Goal: Task Accomplishment & Management: Complete application form

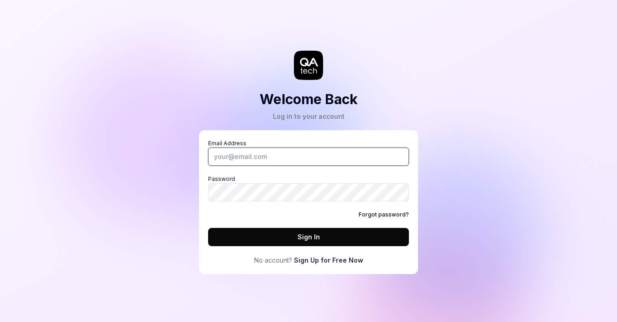
type input "[EMAIL_ADDRESS][DOMAIN_NAME]"
click at [305, 157] on input "[EMAIL_ADDRESS][DOMAIN_NAME]" at bounding box center [308, 156] width 201 height 18
click at [348, 260] on link "Sign Up for Free Now" at bounding box center [328, 260] width 69 height 10
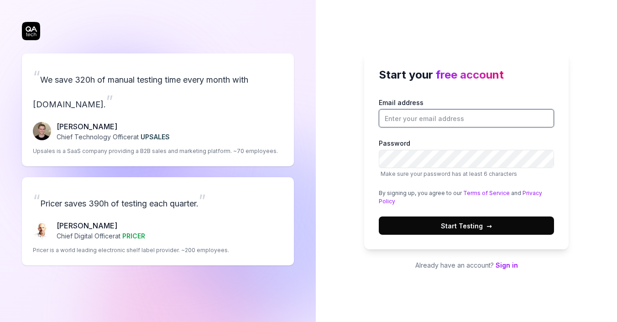
click at [416, 121] on input "Email address" at bounding box center [466, 118] width 175 height 18
click at [402, 221] on button "Start Testing →" at bounding box center [466, 225] width 175 height 18
type input "[EMAIL_ADDRESS][DOMAIN_NAME]"
click at [436, 224] on button "Start Testing →" at bounding box center [466, 225] width 175 height 18
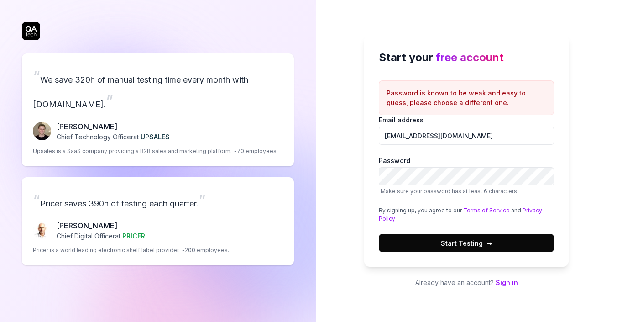
click at [477, 244] on span "Start Testing →" at bounding box center [466, 243] width 51 height 10
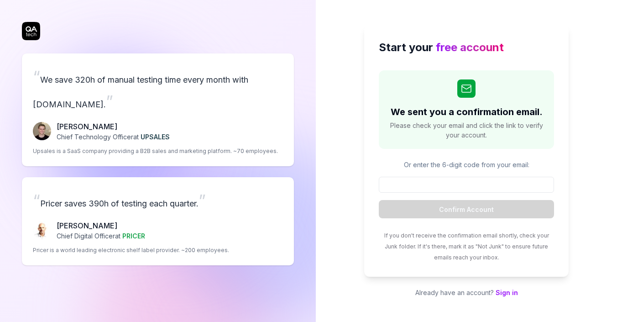
click at [415, 117] on h2 "We sent you a confirmation email." at bounding box center [467, 112] width 152 height 14
click at [433, 195] on form "Confirm Account" at bounding box center [466, 198] width 175 height 42
click at [436, 184] on input at bounding box center [466, 185] width 175 height 16
paste input "125722"
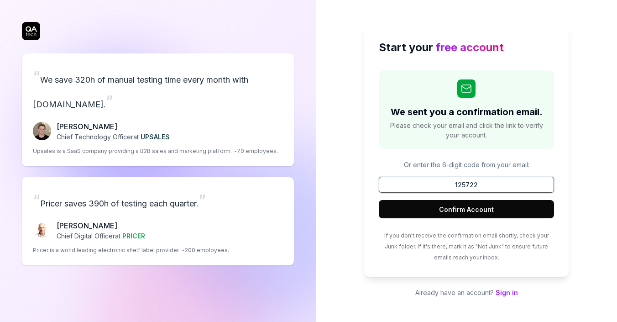
type input "125722"
click at [447, 206] on button "Confirm Account" at bounding box center [466, 209] width 175 height 18
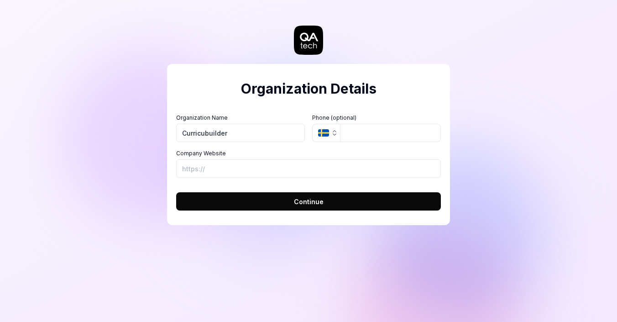
type input "Curricubuilder"
click at [331, 135] on icon "button" at bounding box center [334, 132] width 7 height 7
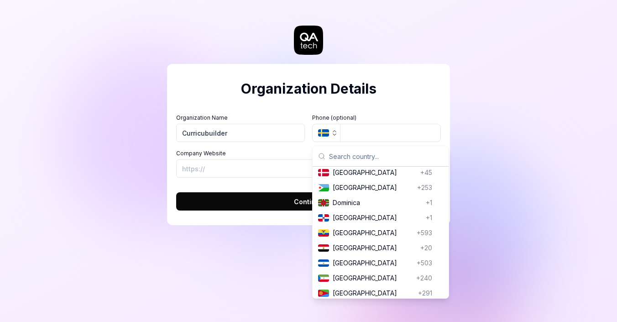
scroll to position [926, 0]
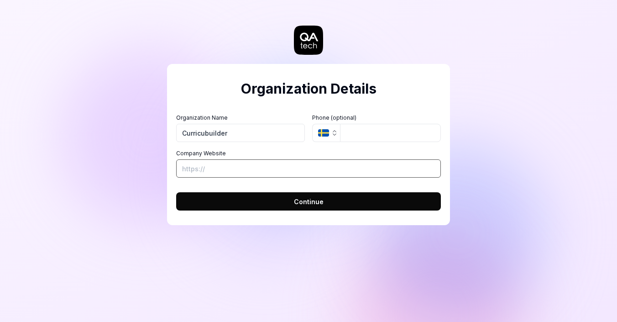
click at [265, 170] on input "Company Website" at bounding box center [308, 168] width 265 height 18
paste input "[URL][DOMAIN_NAME]"
type input "[URL][DOMAIN_NAME]"
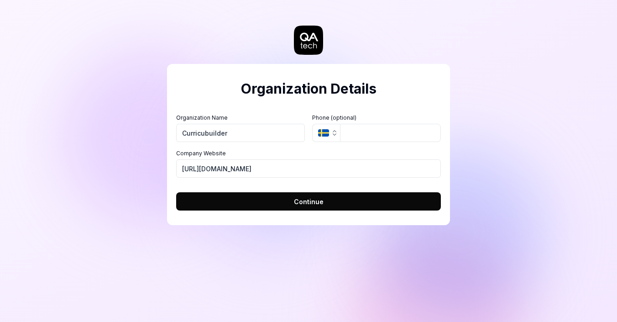
click at [287, 199] on button "Continue" at bounding box center [308, 201] width 265 height 18
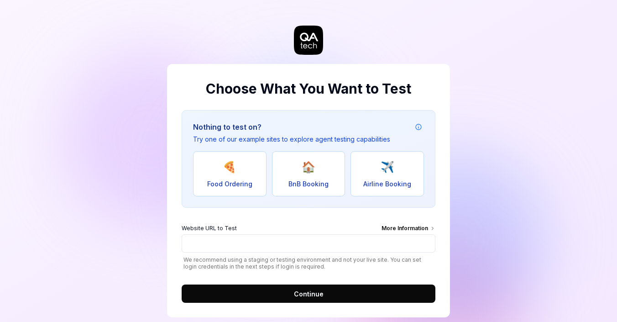
scroll to position [14, 0]
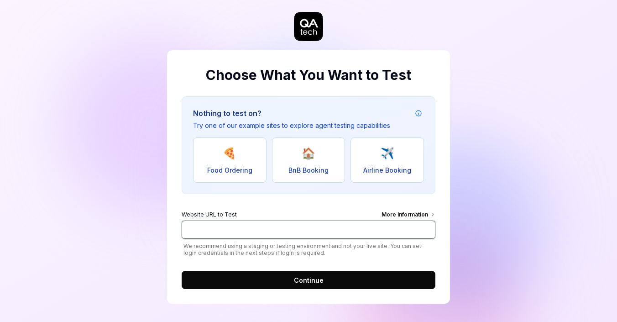
click at [250, 229] on input "Website URL to Test More Information" at bounding box center [309, 230] width 254 height 18
paste input "[URL][DOMAIN_NAME]"
type input "[URL][DOMAIN_NAME]"
click at [276, 278] on button "Continue" at bounding box center [309, 280] width 254 height 18
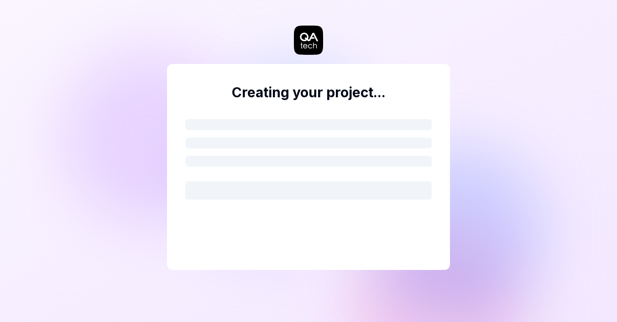
scroll to position [0, 0]
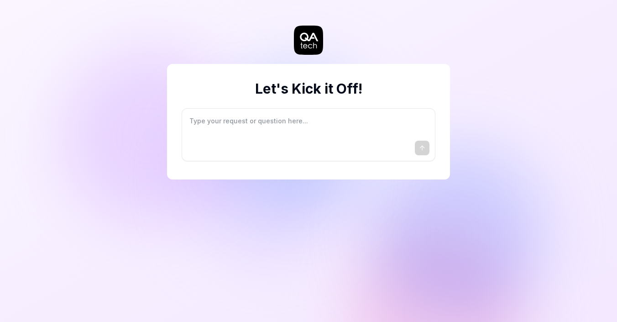
type textarea "*"
type textarea "I"
type textarea "*"
type textarea "I"
type textarea "*"
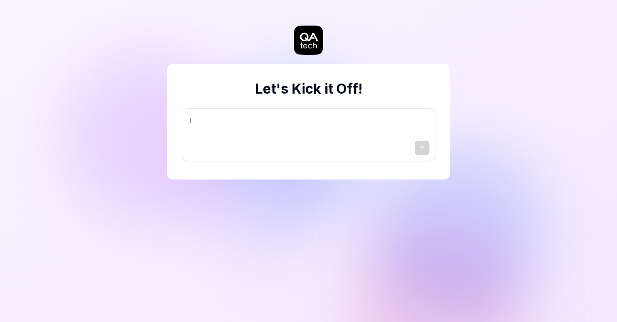
type textarea "I w"
type textarea "*"
type textarea "I wa"
type textarea "*"
type textarea "I wan"
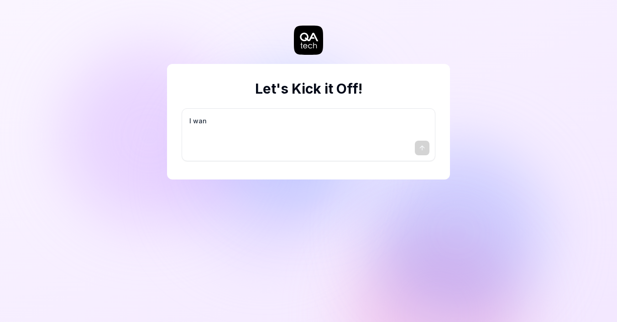
type textarea "*"
type textarea "I want"
type textarea "*"
type textarea "I want"
type textarea "*"
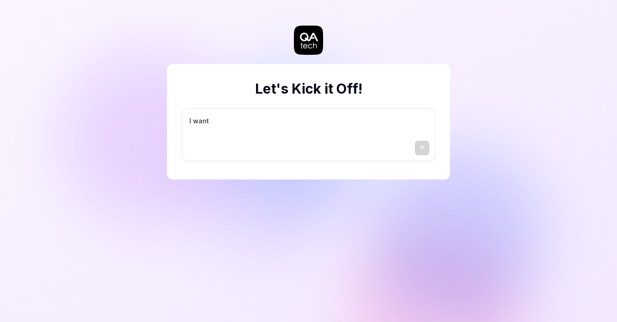
type textarea "I want a"
type textarea "*"
type textarea "I want a"
type textarea "*"
type textarea "I want a g"
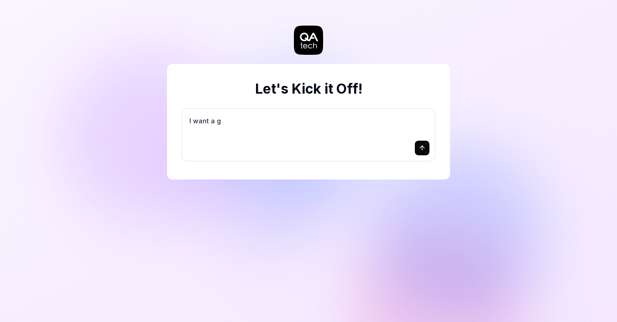
type textarea "*"
type textarea "I want a go"
type textarea "*"
type textarea "I want a goo"
type textarea "*"
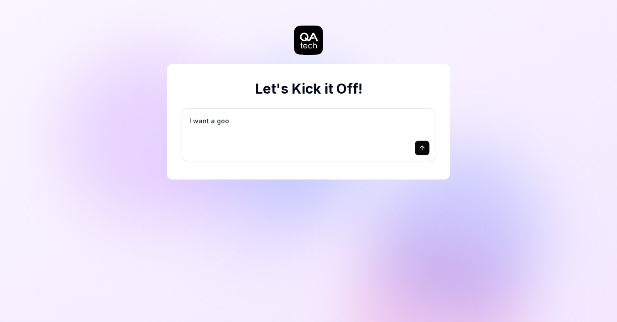
type textarea "I want a good"
type textarea "*"
type textarea "I want a good"
type textarea "*"
type textarea "I want a good t"
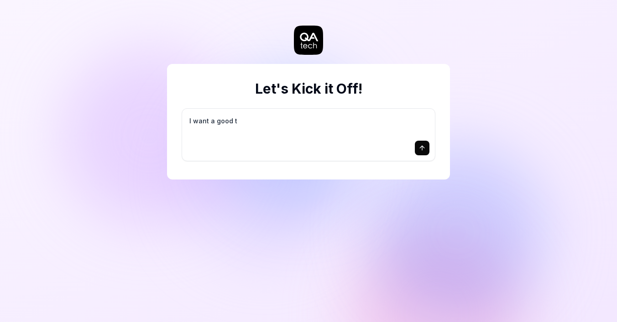
type textarea "*"
type textarea "I want a good te"
type textarea "*"
type textarea "I want a good tes"
type textarea "*"
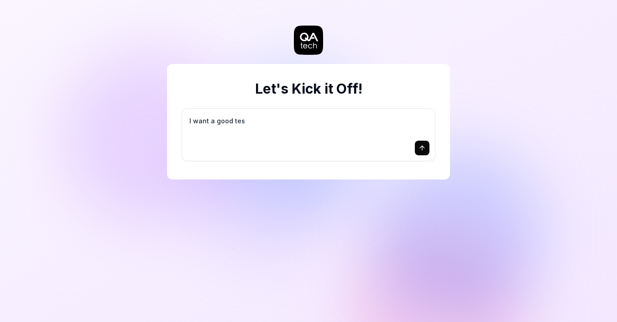
type textarea "I want a good test"
type textarea "*"
type textarea "I want a good test"
type textarea "*"
type textarea "I want a good test s"
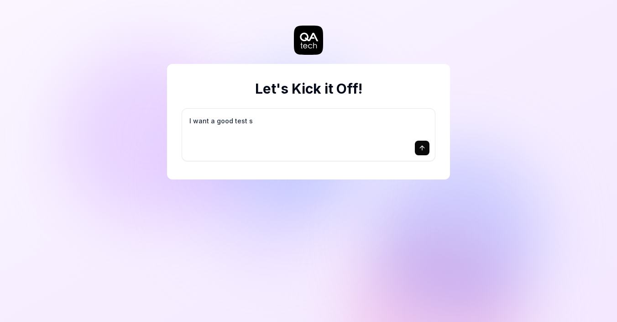
type textarea "*"
type textarea "I want a good test se"
type textarea "*"
type textarea "I want a good test set"
type textarea "*"
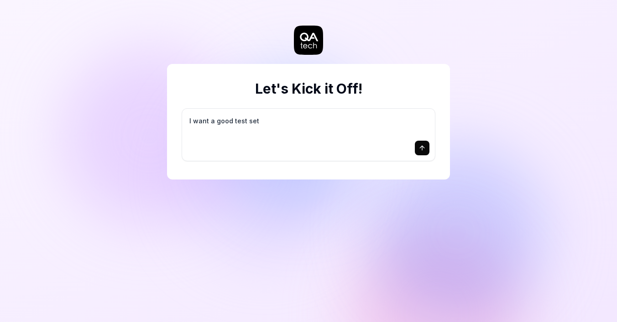
type textarea "I want a good test setu"
type textarea "*"
type textarea "I want a good test setup"
type textarea "*"
type textarea "I want a good test setup"
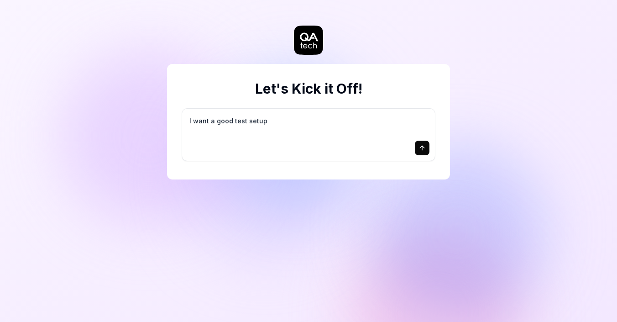
type textarea "*"
type textarea "I want a good test setup f"
type textarea "*"
type textarea "I want a good test setup fo"
type textarea "*"
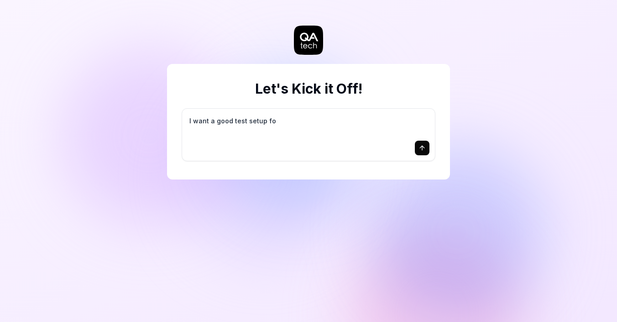
type textarea "I want a good test setup for"
type textarea "*"
type textarea "I want a good test setup for"
type textarea "*"
type textarea "I want a good test setup for m"
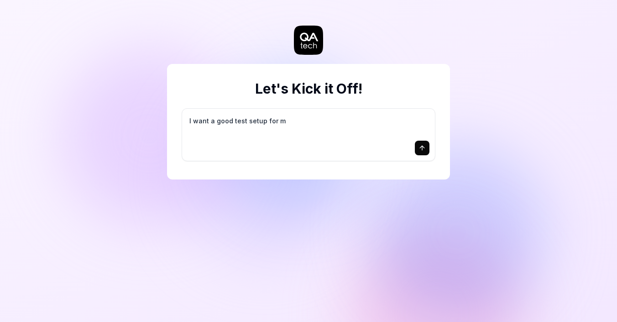
type textarea "*"
type textarea "I want a good test setup for my"
type textarea "*"
type textarea "I want a good test setup for my"
type textarea "*"
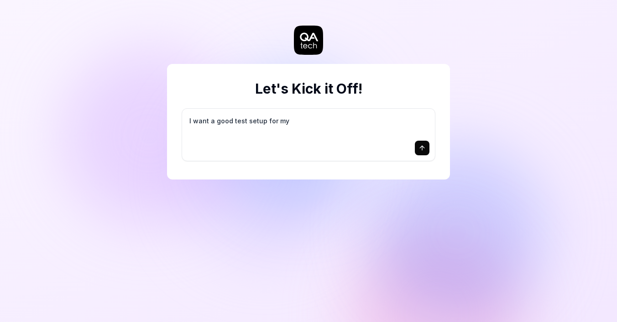
type textarea "I want a good test setup for my s"
type textarea "*"
type textarea "I want a good test setup for my si"
type textarea "*"
type textarea "I want a good test setup for my sit"
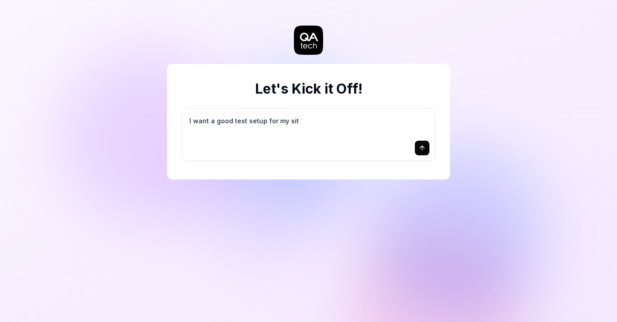
type textarea "*"
type textarea "I want a good test setup for my site"
type textarea "*"
type textarea "I want a good test setup for my site"
type textarea "*"
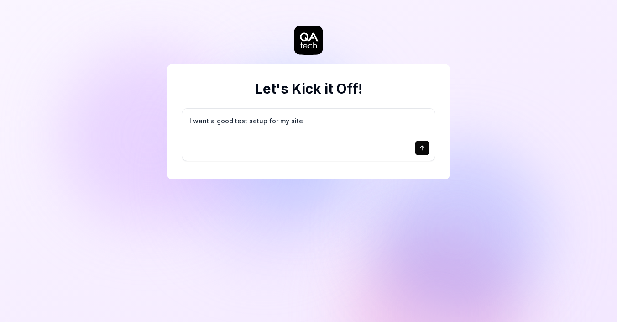
type textarea "I want a good test setup for my site -"
type textarea "*"
type textarea "I want a good test setup for my site -"
type textarea "*"
type textarea "I want a good test setup for my site - h"
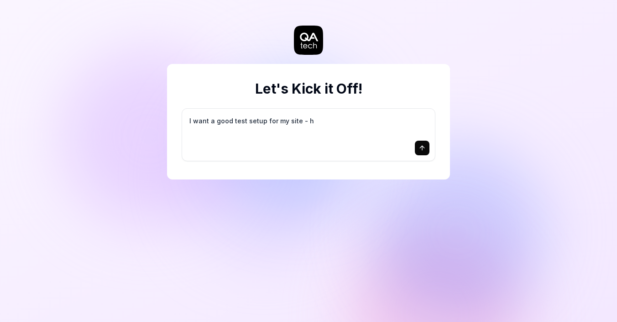
type textarea "*"
type textarea "I want a good test setup for my site - he"
type textarea "*"
type textarea "I want a good test setup for my site - hel"
type textarea "*"
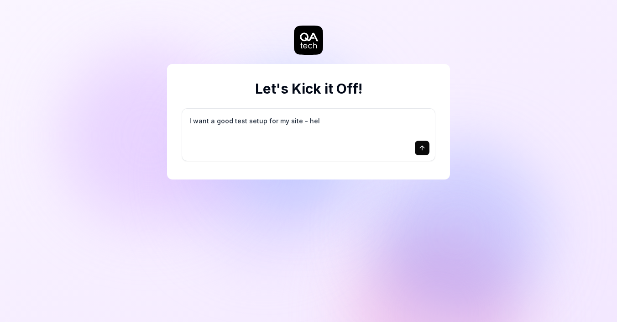
type textarea "I want a good test setup for my site - help"
type textarea "*"
type textarea "I want a good test setup for my site - help"
type textarea "*"
type textarea "I want a good test setup for my site - help m"
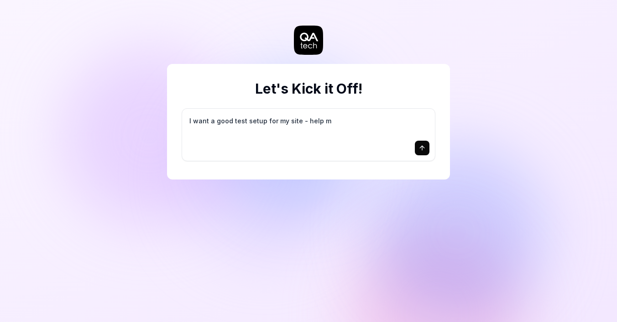
type textarea "*"
type textarea "I want a good test setup for my site - help me"
type textarea "*"
type textarea "I want a good test setup for my site - help me"
type textarea "*"
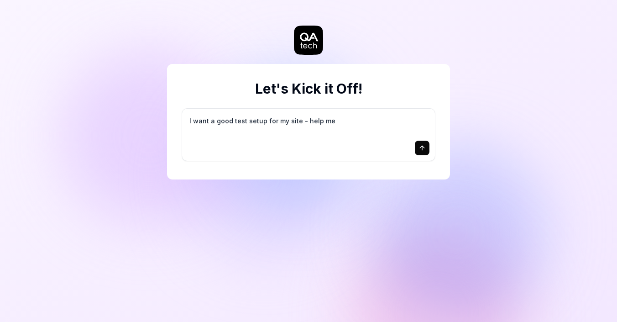
type textarea "I want a good test setup for my site - help me c"
type textarea "*"
type textarea "I want a good test setup for my site - help me cr"
type textarea "*"
type textarea "I want a good test setup for my site - help me cre"
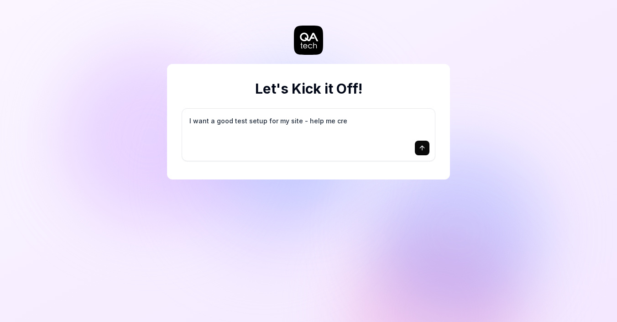
type textarea "*"
type textarea "I want a good test setup for my site - help me crea"
type textarea "*"
type textarea "I want a good test setup for my site - help me creat"
type textarea "*"
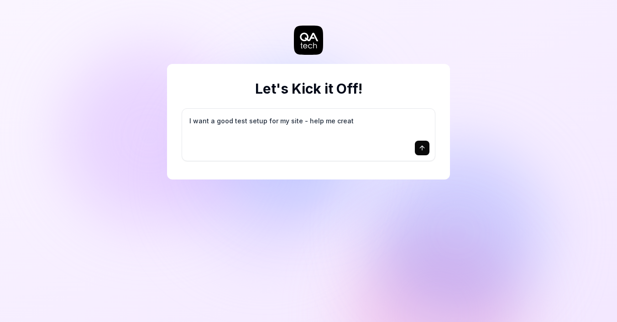
type textarea "I want a good test setup for my site - help me create"
type textarea "*"
type textarea "I want a good test setup for my site - help me create"
type textarea "*"
type textarea "I want a good test setup for my site - help me create t"
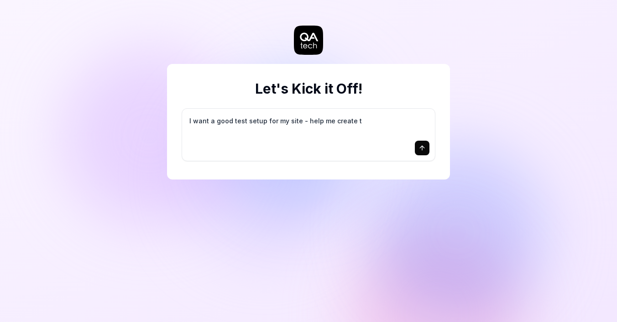
type textarea "*"
type textarea "I want a good test setup for my site - help me create th"
type textarea "*"
type textarea "I want a good test setup for my site - help me create the"
type textarea "*"
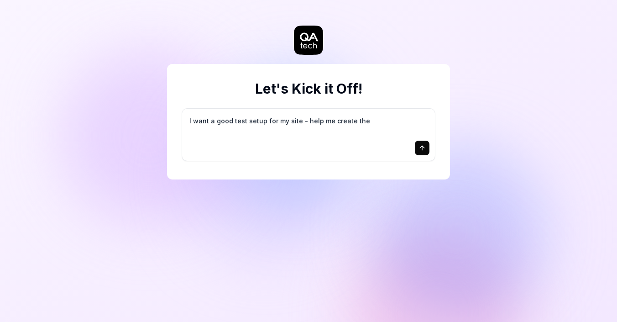
type textarea "I want a good test setup for my site - help me create the"
type textarea "*"
type textarea "I want a good test setup for my site - help me create the f"
type textarea "*"
type textarea "I want a good test setup for my site - help me create the fi"
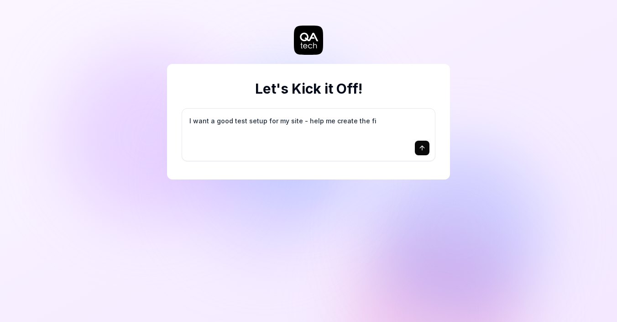
type textarea "*"
type textarea "I want a good test setup for my site - help me create the fir"
type textarea "*"
type textarea "I want a good test setup for my site - help me create the firs"
type textarea "*"
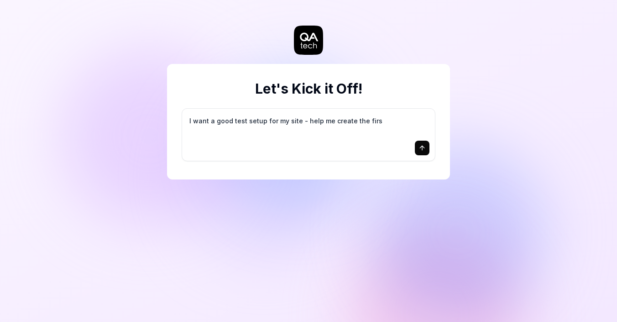
type textarea "I want a good test setup for my site - help me create the first"
type textarea "*"
type textarea "I want a good test setup for my site - help me create the first"
type textarea "*"
type textarea "I want a good test setup for my site - help me create the first 3"
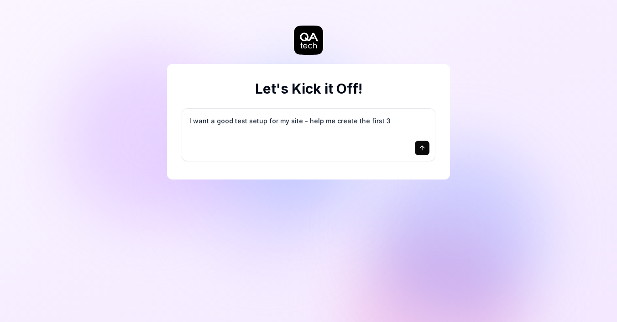
type textarea "*"
type textarea "I want a good test setup for my site - help me create the first 3-"
type textarea "*"
type textarea "I want a good test setup for my site - help me create the first 3-5"
type textarea "*"
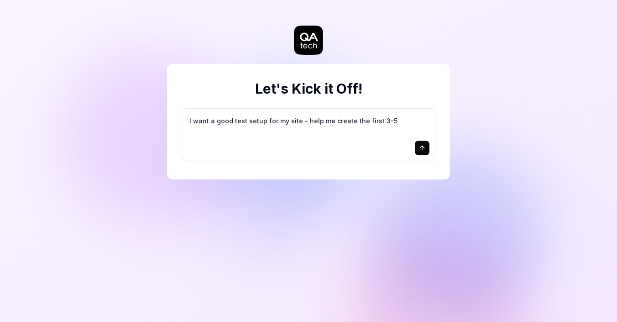
type textarea "I want a good test setup for my site - help me create the first 3-5"
type textarea "*"
type textarea "I want a good test setup for my site - help me create the first 3-5 t"
type textarea "*"
type textarea "I want a good test setup for my site - help me create the first 3-5 te"
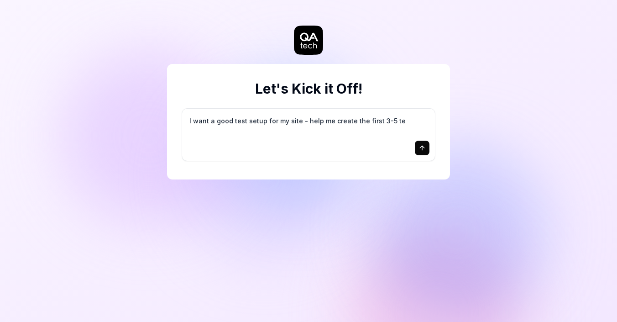
type textarea "*"
type textarea "I want a good test setup for my site - help me create the first 3-5 tes"
type textarea "*"
type textarea "I want a good test setup for my site - help me create the first 3-5 test"
type textarea "*"
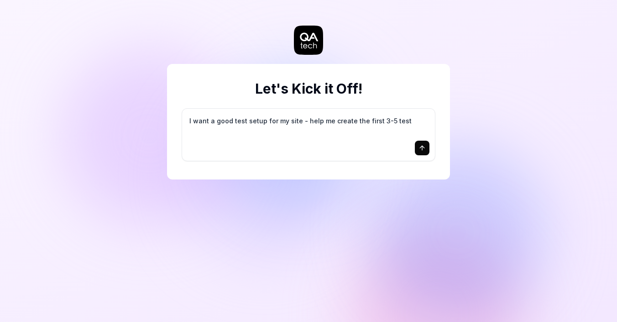
type textarea "I want a good test setup for my site - help me create the first 3-5 test"
type textarea "*"
type textarea "I want a good test setup for my site - help me create the first 3-5 test c"
type textarea "*"
type textarea "I want a good test setup for my site - help me create the first 3-5 test ca"
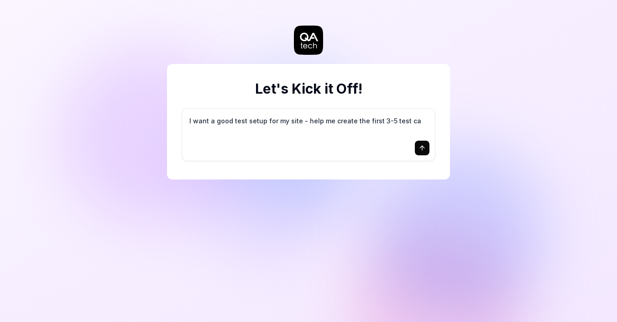
type textarea "*"
type textarea "I want a good test setup for my site - help me create the first 3-5 test cas"
type textarea "*"
type textarea "I want a good test setup for my site - help me create the first 3-5 test case"
type textarea "*"
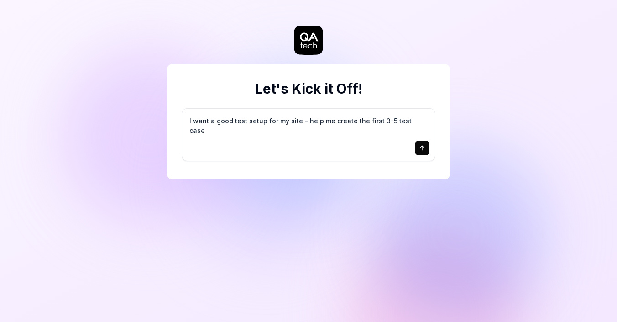
type textarea "I want a good test setup for my site - help me create the first 3-5 test cases"
click at [419, 150] on icon "submit" at bounding box center [422, 147] width 7 height 7
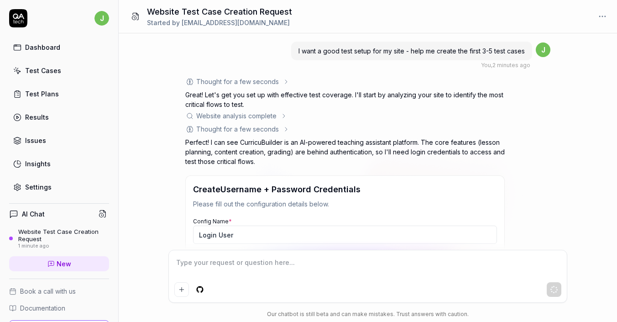
scroll to position [159, 0]
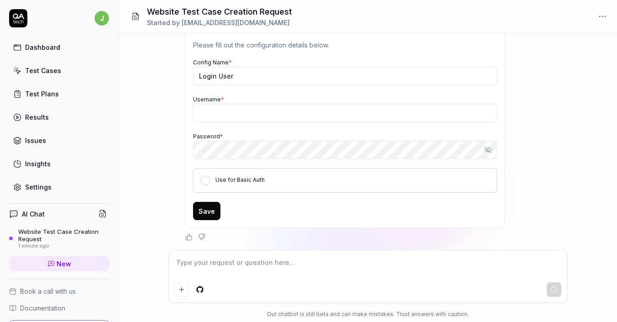
type textarea "*"
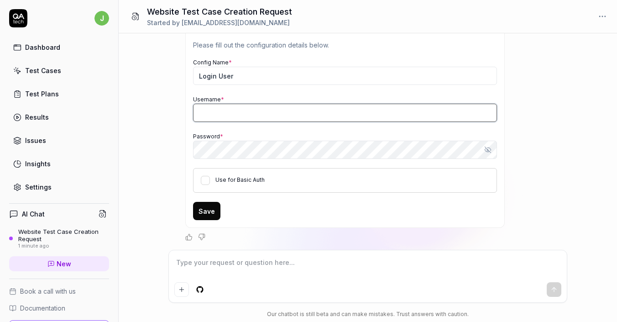
type input "[EMAIL_ADDRESS][DOMAIN_NAME]"
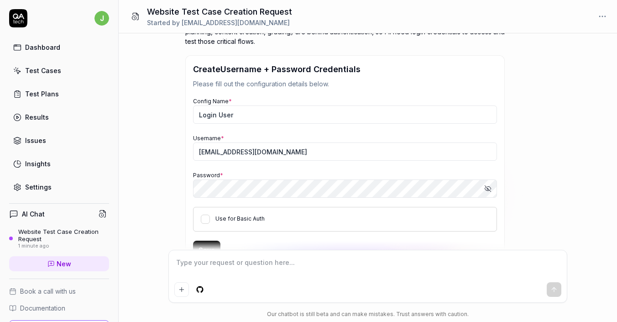
scroll to position [124, 0]
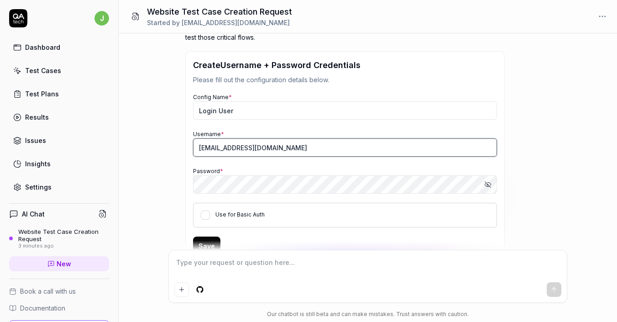
click at [261, 146] on input "[EMAIL_ADDRESS][DOMAIN_NAME]" at bounding box center [345, 147] width 304 height 18
type textarea "*"
type input "jpe"
type textarea "*"
type input "[EMAIL_ADDRESS][DOMAIN_NAME]"
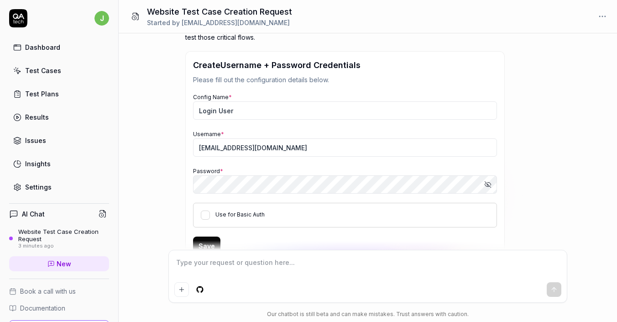
click at [224, 214] on label "Use for Basic Auth" at bounding box center [240, 214] width 49 height 7
click at [210, 214] on button "Use for Basic Auth" at bounding box center [205, 214] width 9 height 9
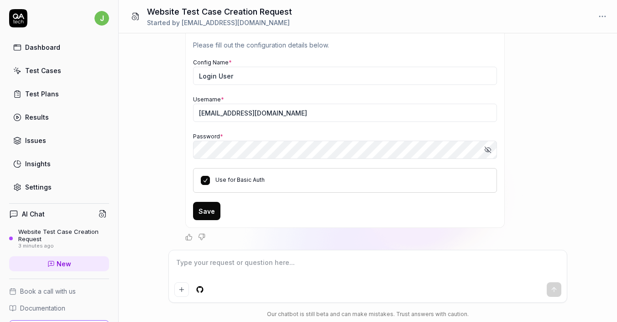
click at [201, 213] on button "Save" at bounding box center [206, 211] width 27 height 18
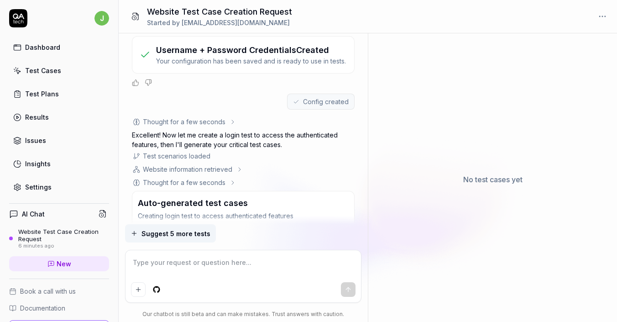
scroll to position [243, 0]
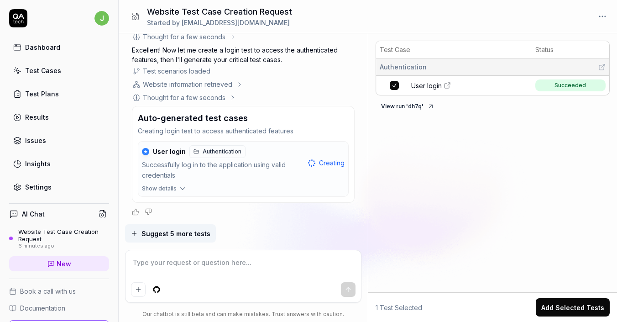
click at [183, 235] on span "Suggest 5 more tests" at bounding box center [176, 234] width 69 height 10
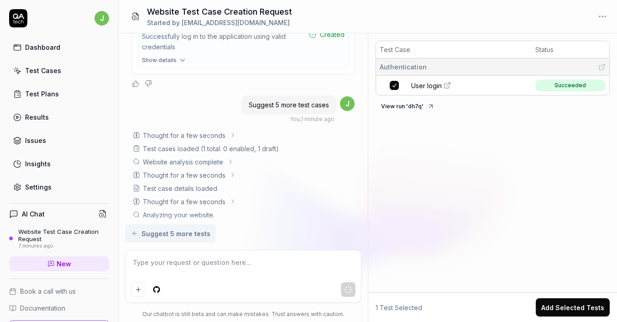
scroll to position [378, 0]
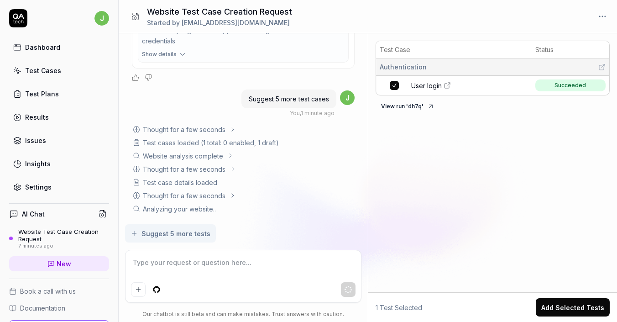
click at [212, 263] on textarea at bounding box center [243, 267] width 225 height 23
type textarea "*"
type textarea "G"
type textarea "*"
type textarea "Go"
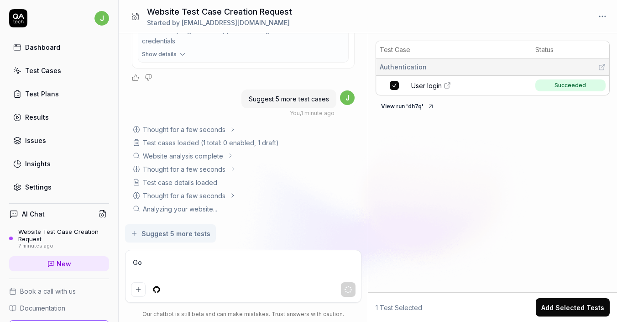
type textarea "*"
type textarea "Go"
type textarea "*"
type textarea "Go t"
type textarea "*"
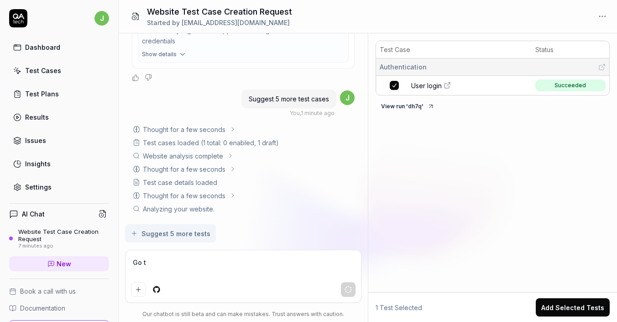
type textarea "Go th"
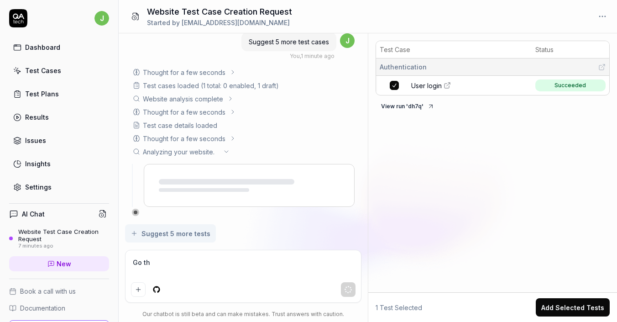
type textarea "*"
type textarea "Go thro"
type textarea "*"
type textarea "Go throug"
type textarea "*"
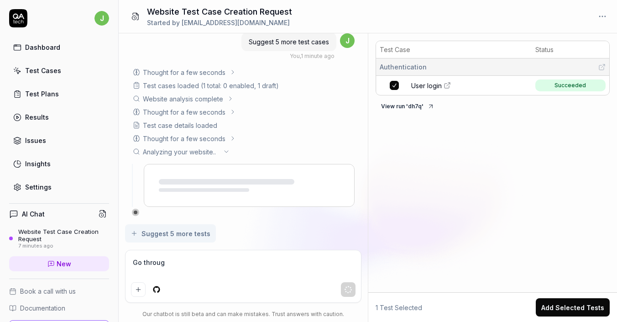
type textarea "Go through"
type textarea "*"
type textarea "Go through a"
type textarea "*"
type textarea "Go through ad"
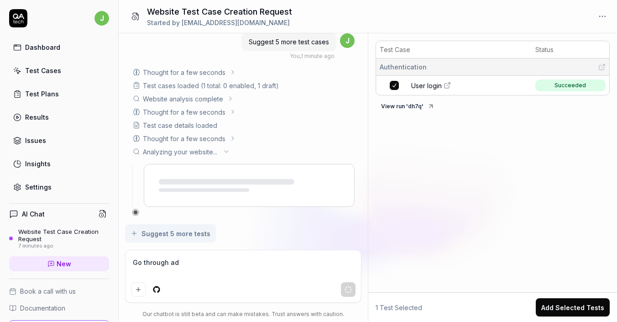
type textarea "*"
type textarea "Go through add"
type textarea "*"
type textarea "Go through ad"
type textarea "*"
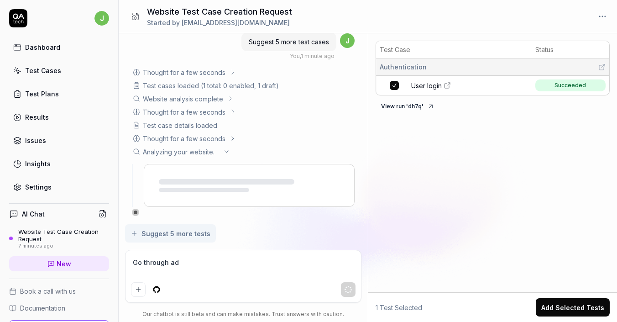
type textarea "Go through a"
type textarea "*"
type textarea "Go through an"
type textarea "*"
type textarea "Go through and"
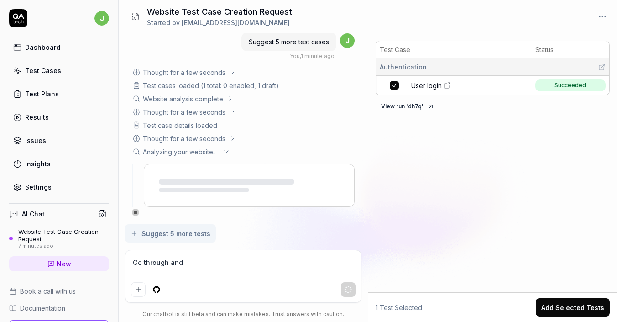
type textarea "*"
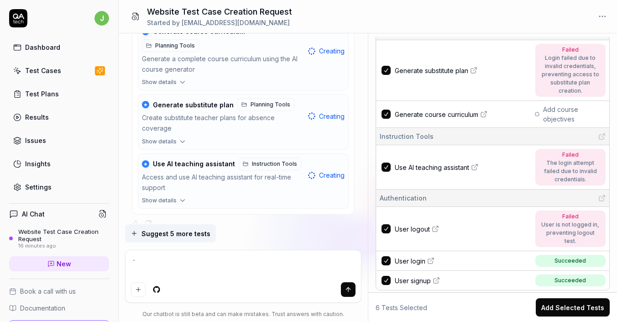
scroll to position [45, 0]
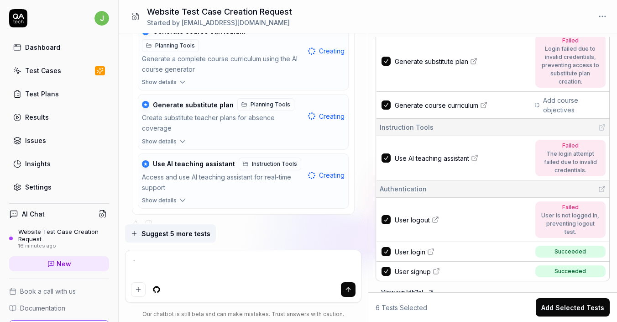
click at [566, 305] on button "Add Selected Tests" at bounding box center [573, 307] width 74 height 18
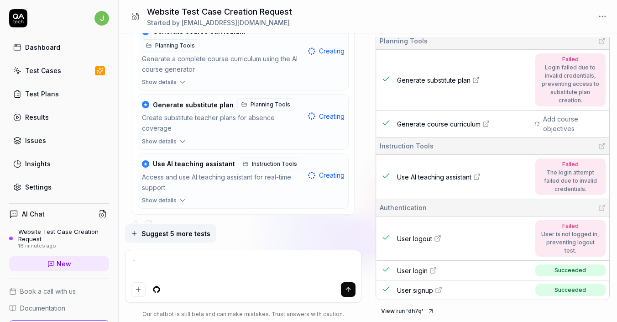
scroll to position [15, 0]
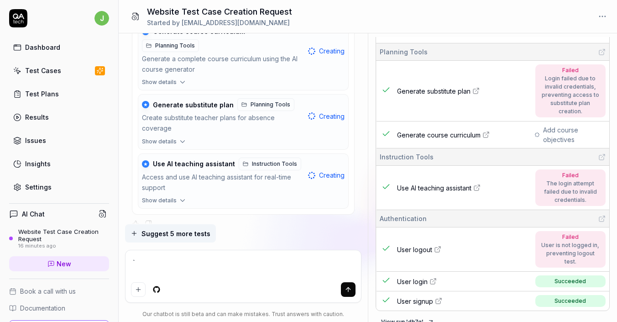
click at [56, 91] on div "Test Plans" at bounding box center [42, 94] width 34 height 10
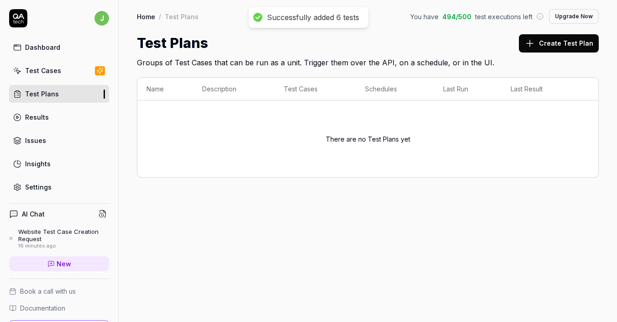
click at [583, 44] on button "Create Test Plan" at bounding box center [559, 43] width 80 height 18
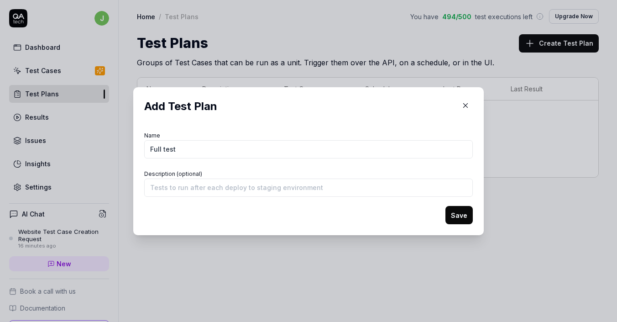
click at [455, 222] on button "Save" at bounding box center [459, 215] width 27 height 18
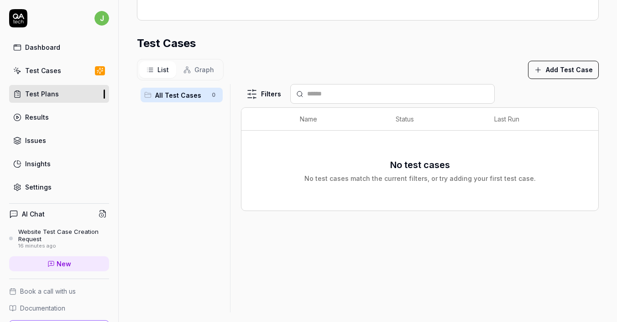
scroll to position [258, 0]
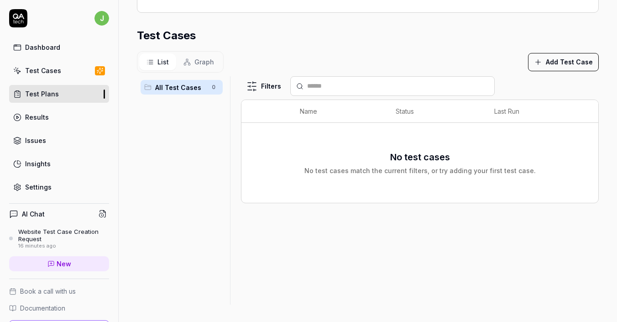
click at [554, 62] on button "Add Test Case" at bounding box center [563, 62] width 71 height 18
click at [417, 217] on div "Filters Name Status Last Run No test cases No test cases match the current filt…" at bounding box center [420, 190] width 358 height 228
click at [76, 71] on link "Test Cases" at bounding box center [59, 71] width 100 height 18
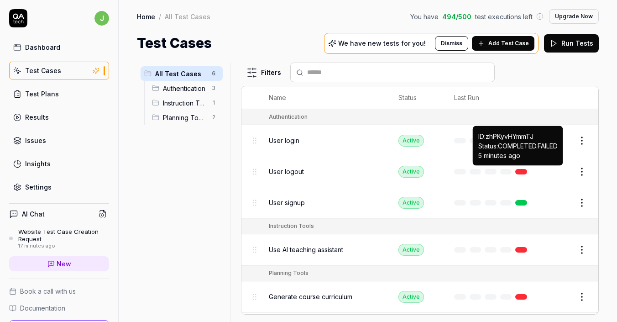
click at [521, 169] on link at bounding box center [522, 171] width 12 height 5
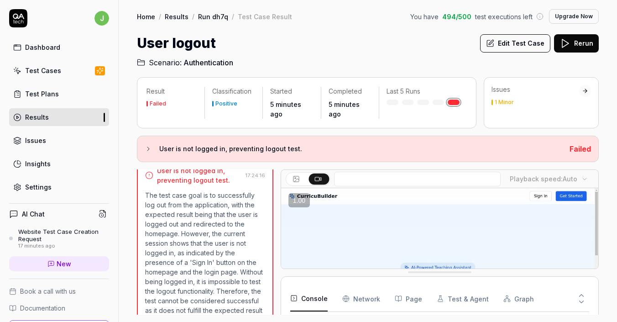
click at [39, 185] on div "Settings" at bounding box center [38, 187] width 26 height 10
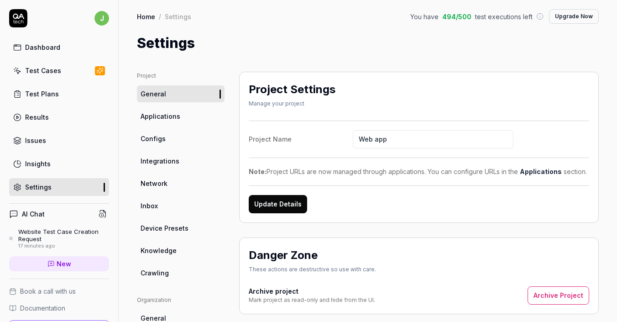
click at [177, 109] on link "Applications" at bounding box center [181, 116] width 88 height 17
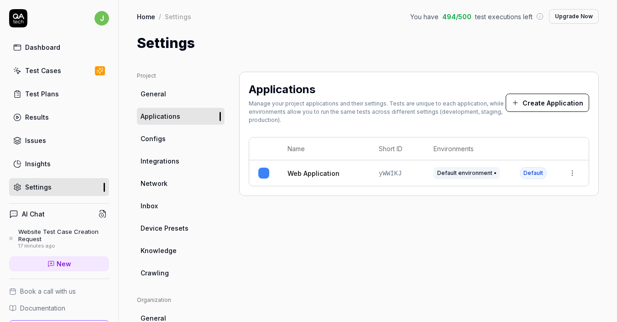
click at [181, 139] on link "Configs" at bounding box center [181, 138] width 88 height 17
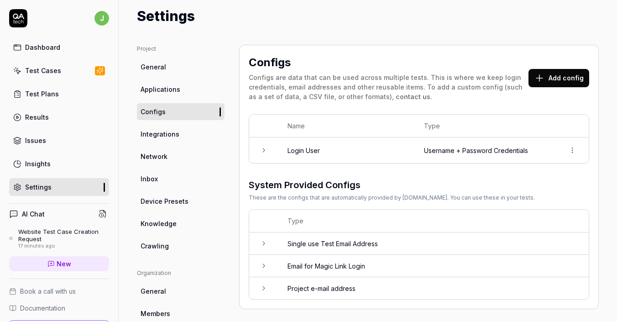
scroll to position [26, 0]
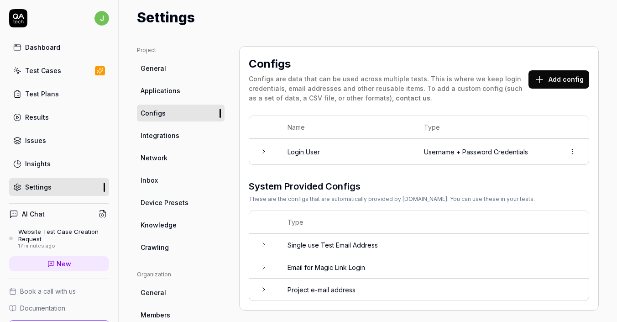
click at [301, 157] on td "Login User" at bounding box center [347, 152] width 137 height 26
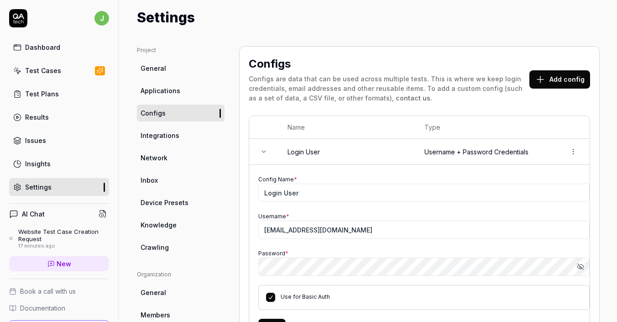
click at [582, 267] on icon "button" at bounding box center [580, 266] width 7 height 7
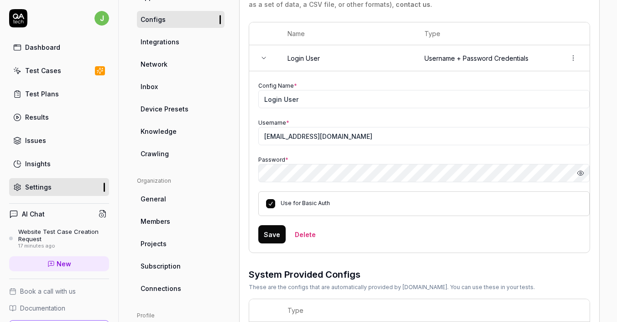
scroll to position [90, 0]
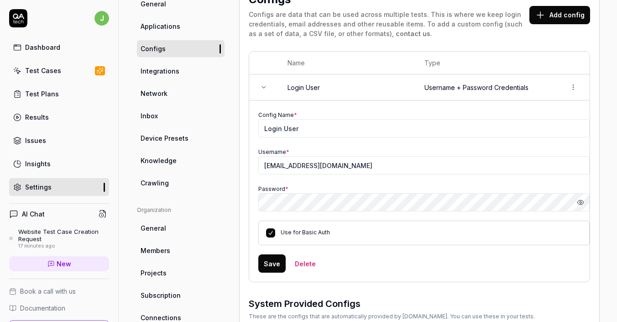
click at [302, 232] on label "Use for Basic Auth" at bounding box center [305, 232] width 49 height 7
click at [275, 232] on button "Use for Basic Auth" at bounding box center [270, 232] width 9 height 9
click at [271, 261] on button "Save" at bounding box center [271, 263] width 27 height 18
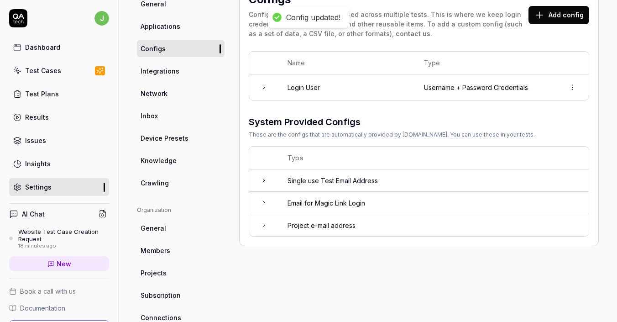
scroll to position [0, 0]
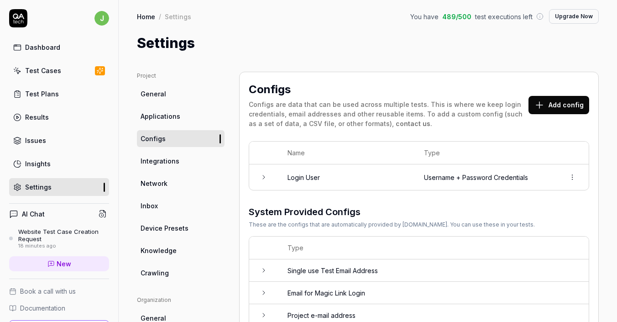
click at [43, 73] on div "Test Cases" at bounding box center [43, 71] width 36 height 10
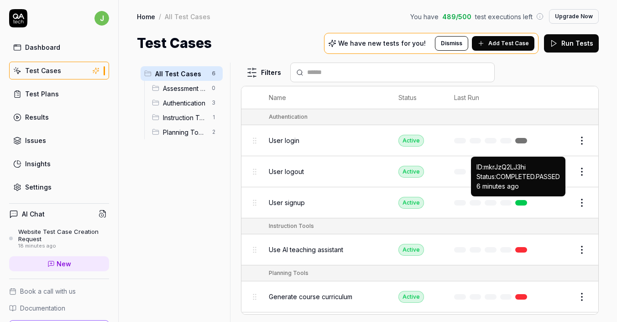
scroll to position [26, 0]
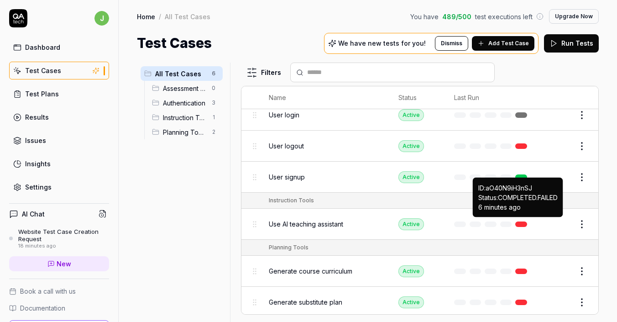
click at [524, 221] on link at bounding box center [522, 223] width 12 height 5
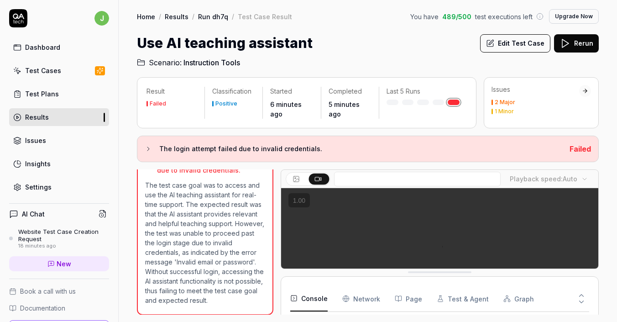
scroll to position [110, 0]
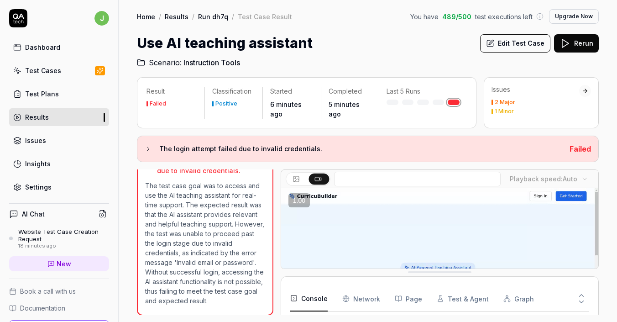
click at [571, 49] on button "Rerun" at bounding box center [576, 43] width 45 height 18
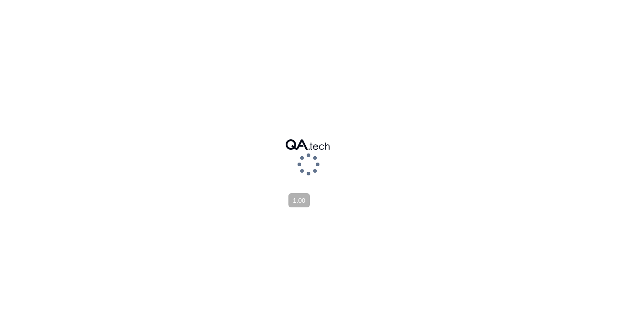
scroll to position [96, 0]
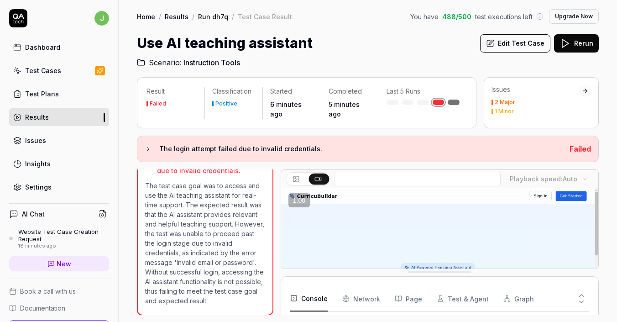
click at [51, 64] on link "Test Cases" at bounding box center [59, 71] width 100 height 18
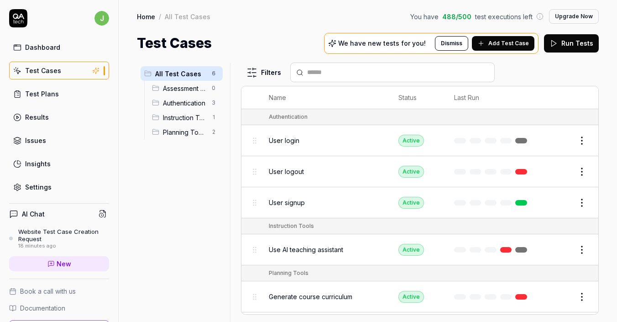
click at [518, 41] on span "Add Test Case" at bounding box center [509, 43] width 41 height 8
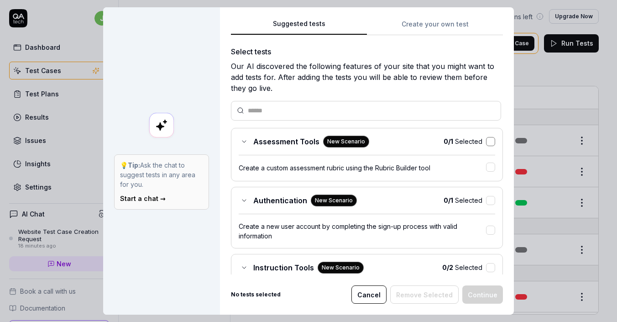
click at [491, 139] on button "button" at bounding box center [490, 141] width 9 height 9
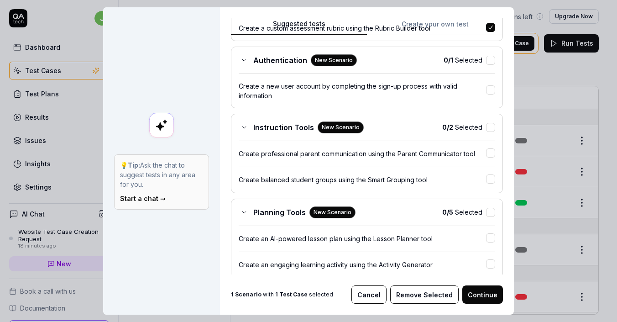
scroll to position [149, 0]
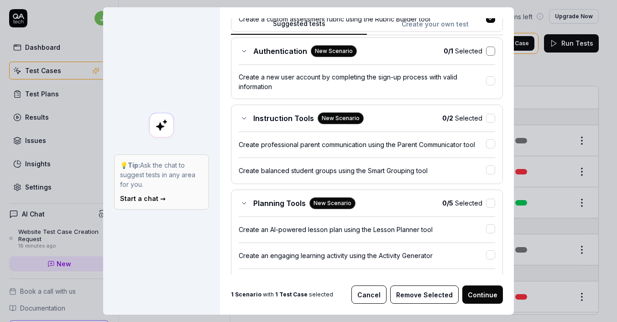
click at [489, 50] on button "button" at bounding box center [490, 51] width 9 height 9
click at [492, 120] on button "button" at bounding box center [490, 118] width 9 height 9
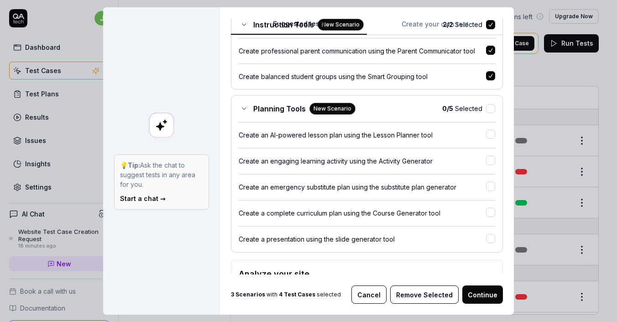
scroll to position [293, 0]
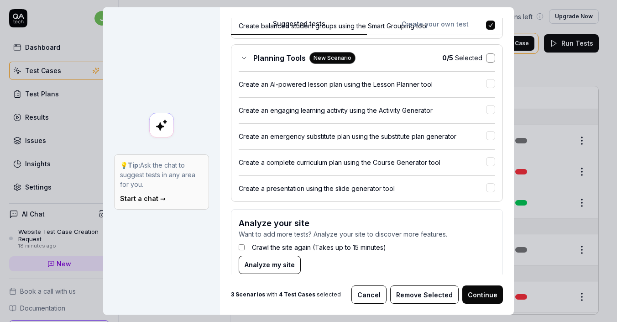
click at [491, 56] on button "button" at bounding box center [490, 57] width 9 height 9
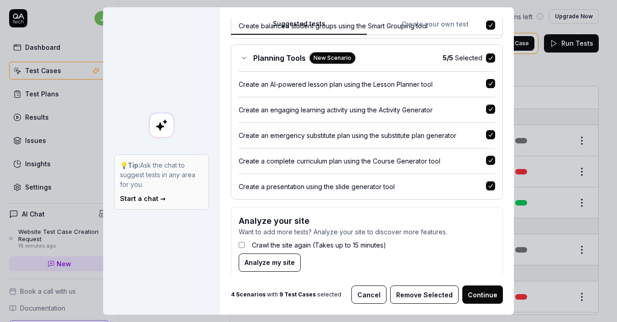
scroll to position [306, 0]
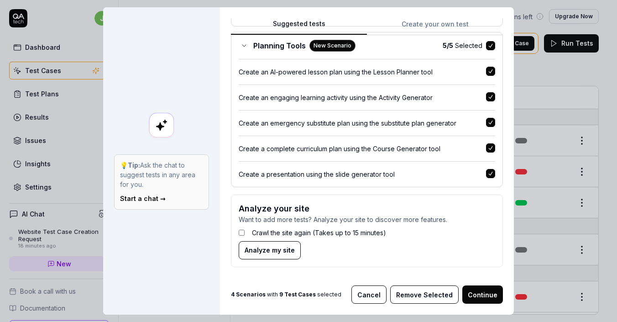
click at [486, 293] on button "Continue" at bounding box center [483, 294] width 41 height 18
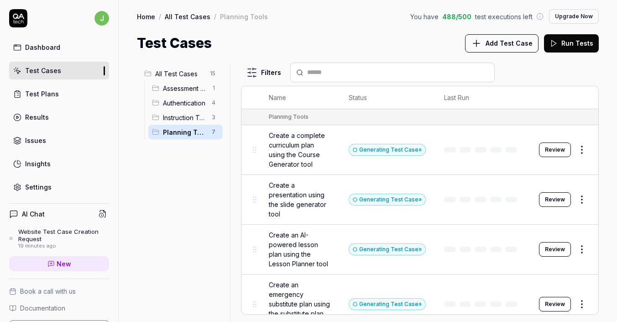
click at [58, 242] on div "Website Test Case Creation Request" at bounding box center [63, 235] width 91 height 15
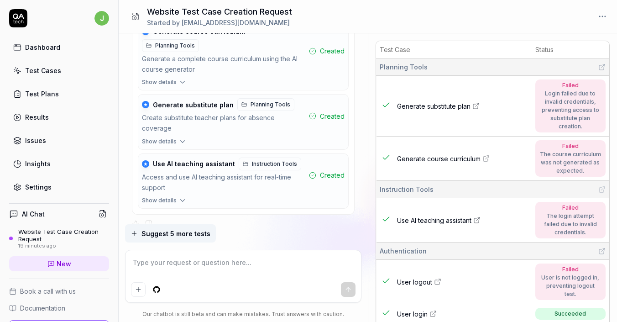
scroll to position [1861, 0]
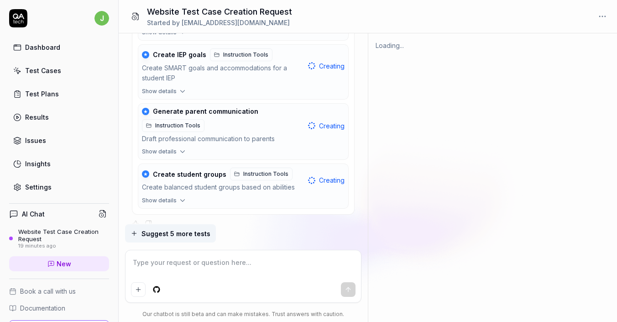
click at [220, 271] on textarea at bounding box center [243, 267] width 225 height 23
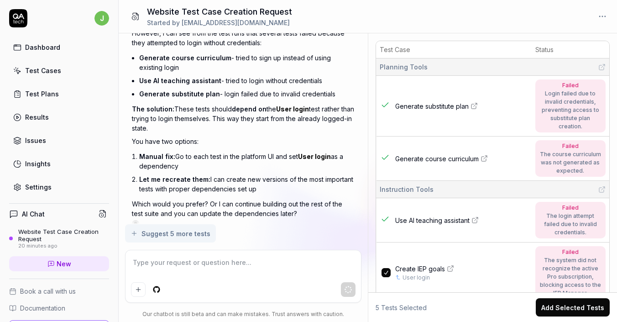
scroll to position [2241, 0]
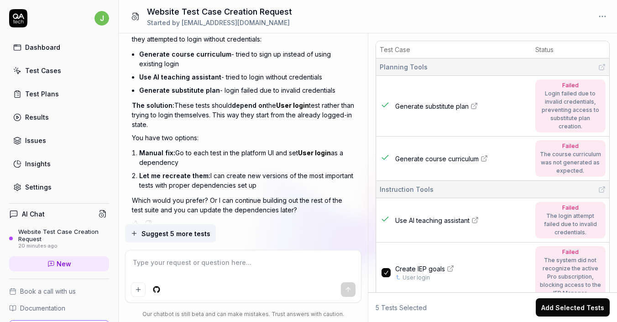
click at [164, 235] on span "Suggest 5 more tests" at bounding box center [176, 234] width 69 height 10
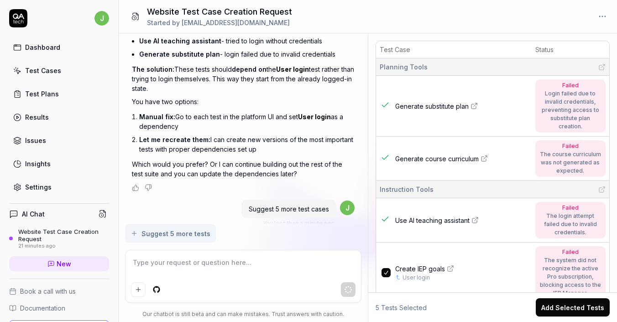
scroll to position [2292, 0]
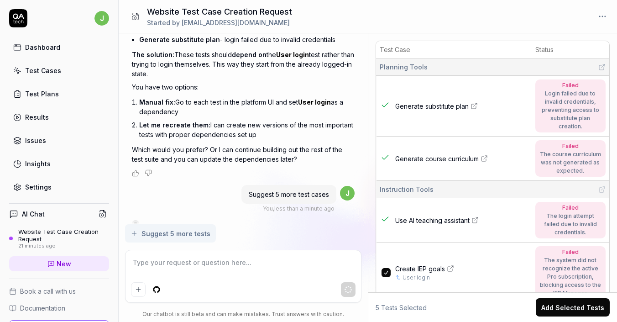
click at [196, 265] on textarea at bounding box center [243, 267] width 225 height 23
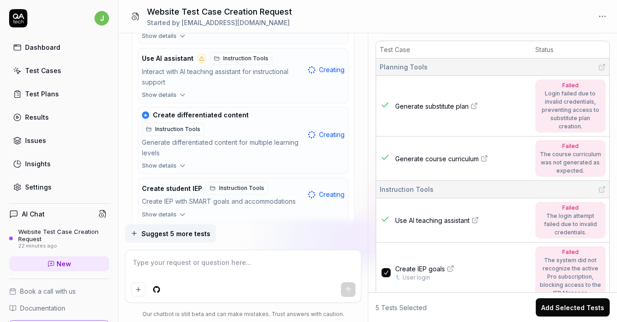
scroll to position [3327, 0]
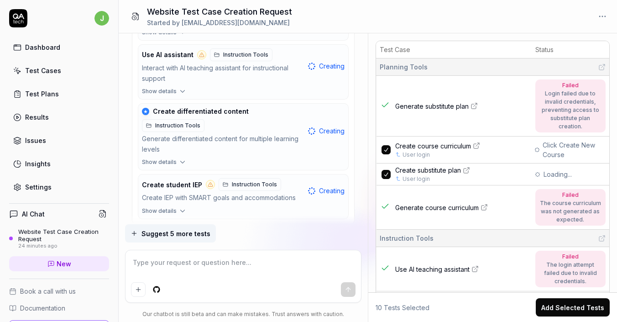
click at [217, 262] on textarea at bounding box center [243, 267] width 225 height 23
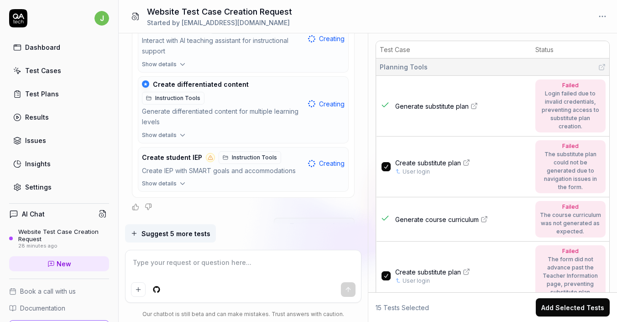
scroll to position [4009, 0]
